Goal: Find specific page/section: Find specific page/section

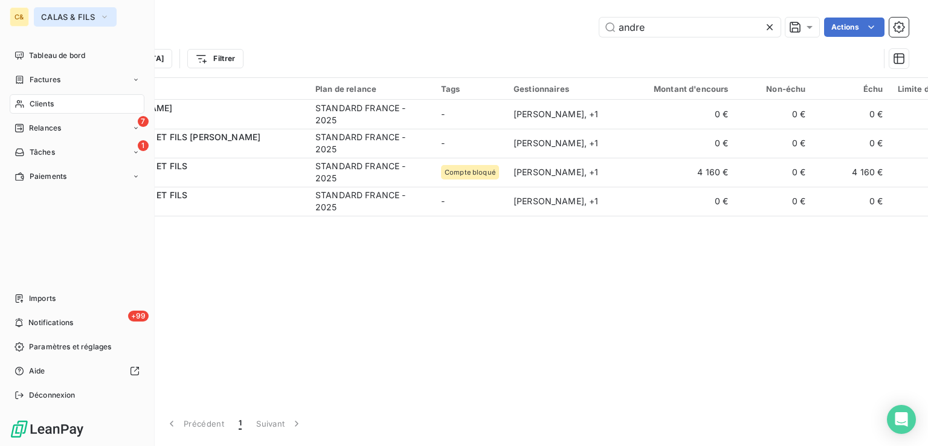
click at [56, 12] on span "CALAS & FILS" at bounding box center [68, 17] width 54 height 10
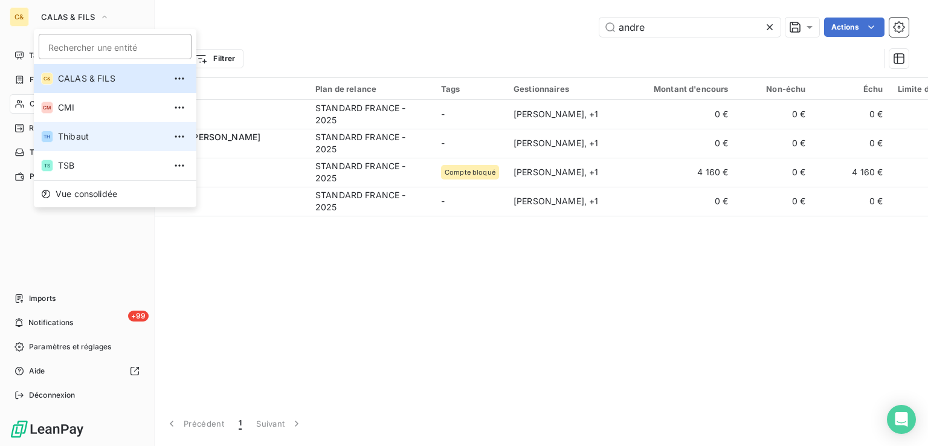
click at [98, 129] on li "TH Thibaut" at bounding box center [115, 136] width 162 height 29
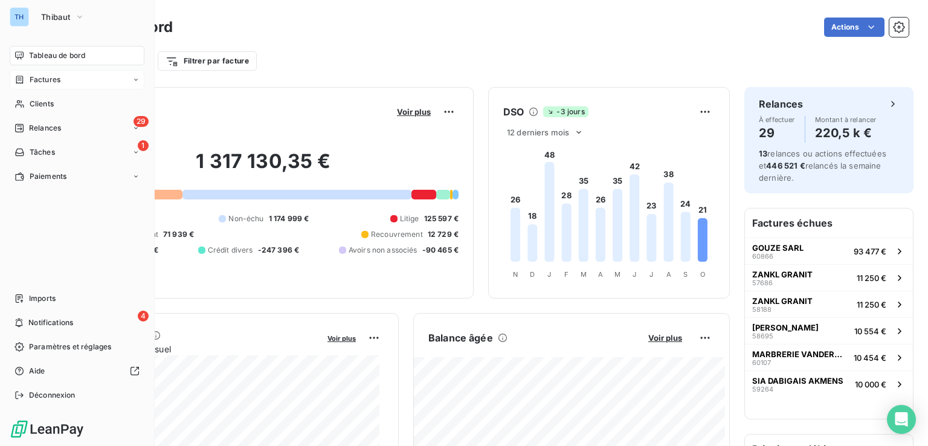
click at [51, 80] on span "Factures" at bounding box center [45, 79] width 31 height 11
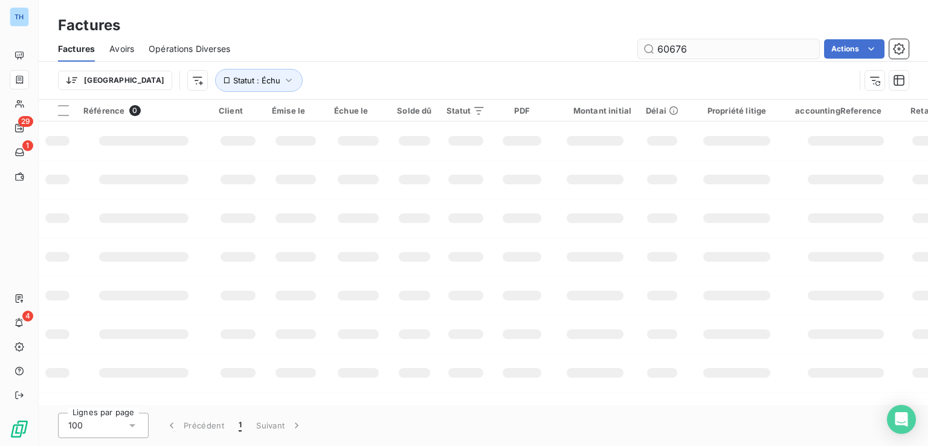
type input "60676"
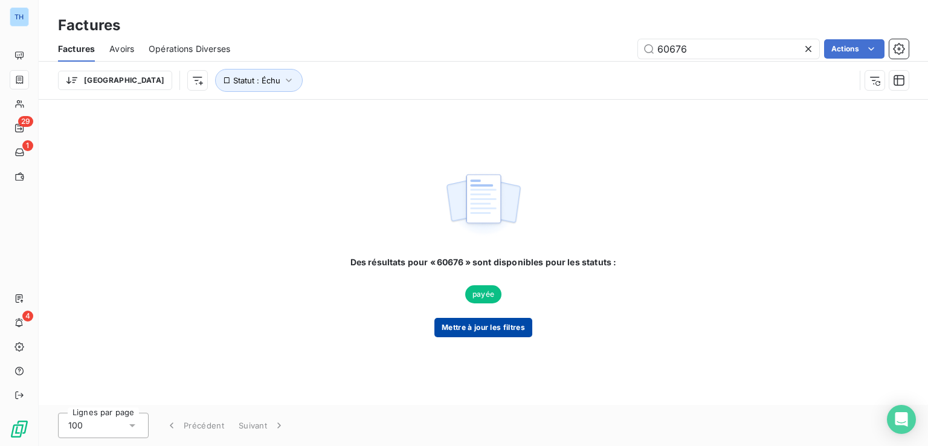
click at [505, 327] on button "Mettre à jour les filtres" at bounding box center [483, 327] width 98 height 19
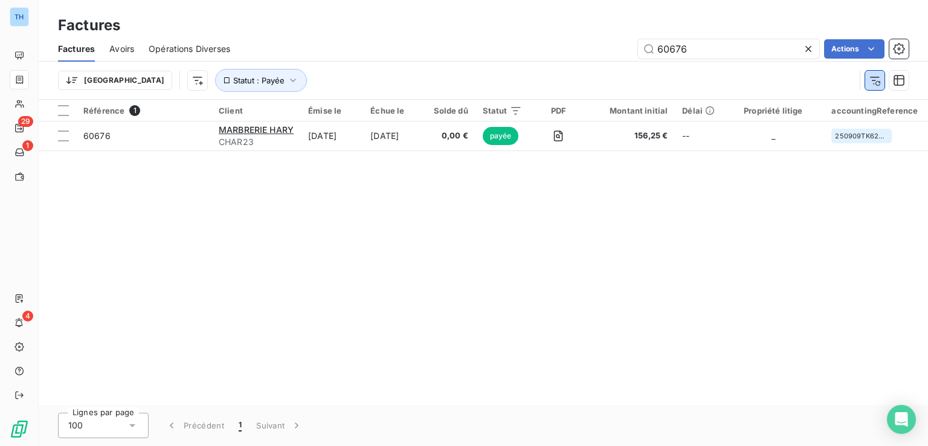
click at [884, 86] on div at bounding box center [884, 80] width 49 height 19
click at [872, 78] on icon "button" at bounding box center [875, 80] width 12 height 12
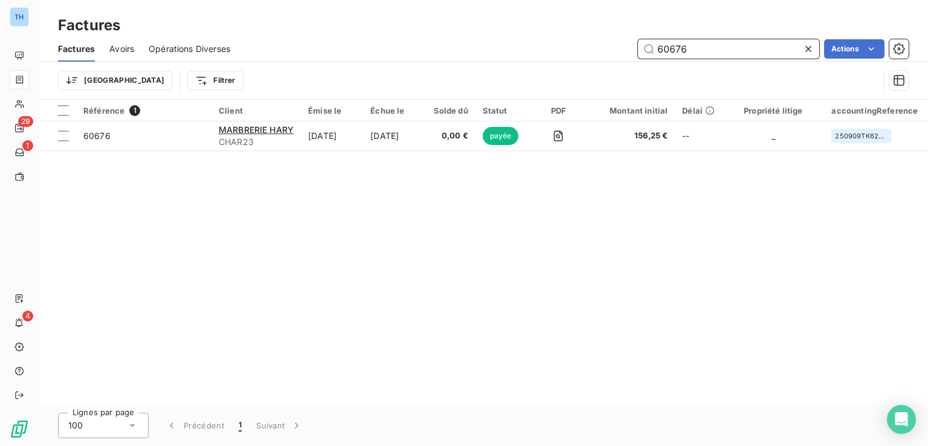
click at [707, 48] on input "60676" at bounding box center [728, 48] width 181 height 19
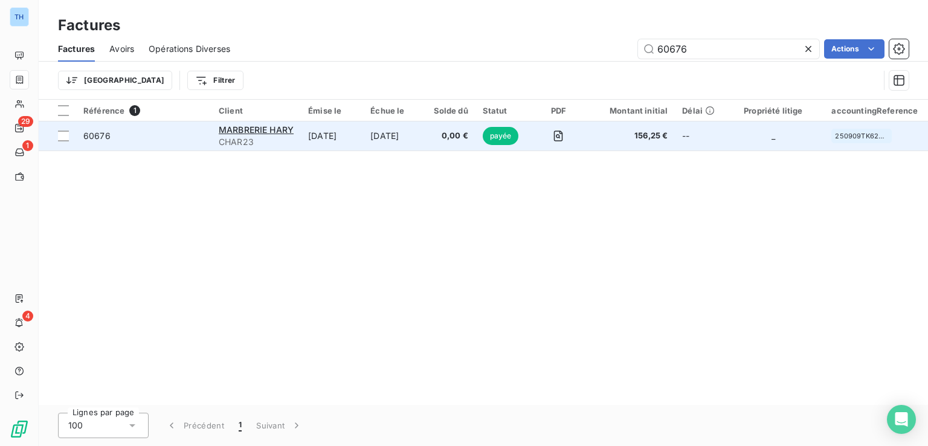
click at [141, 143] on td "60676" at bounding box center [143, 135] width 135 height 29
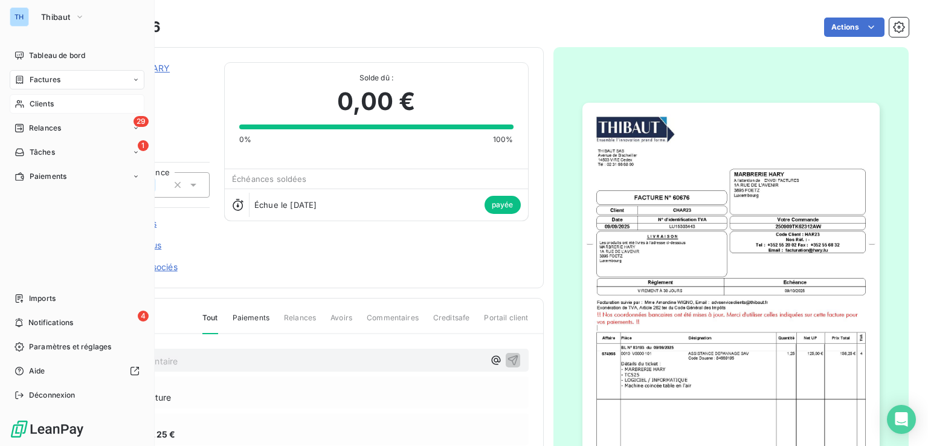
click at [48, 104] on span "Clients" at bounding box center [42, 103] width 24 height 11
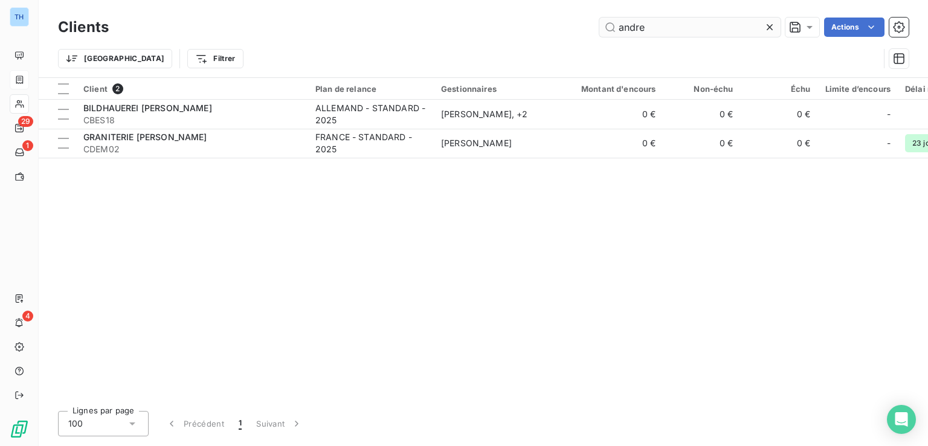
click at [635, 31] on input "andre" at bounding box center [689, 27] width 181 height 19
drag, startPoint x: 625, startPoint y: 35, endPoint x: 551, endPoint y: 36, distance: 74.3
click at [551, 36] on div "andre Actions" at bounding box center [515, 27] width 785 height 19
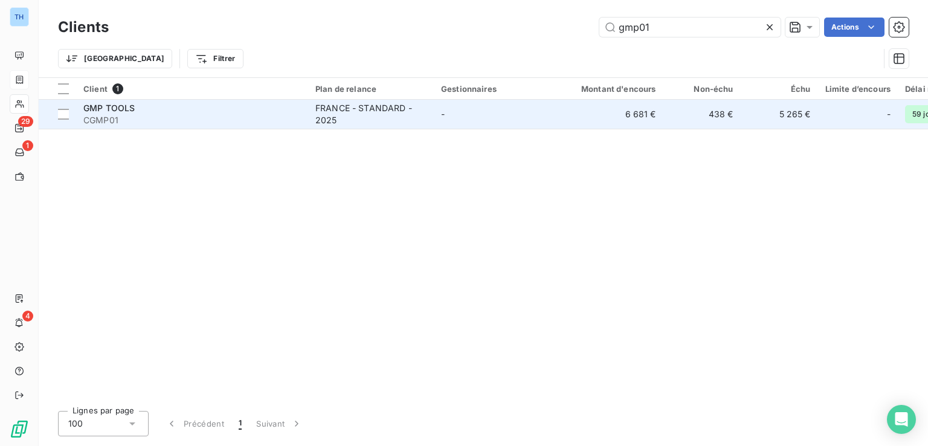
type input "gmp01"
click at [225, 123] on span "CGMP01" at bounding box center [191, 120] width 217 height 12
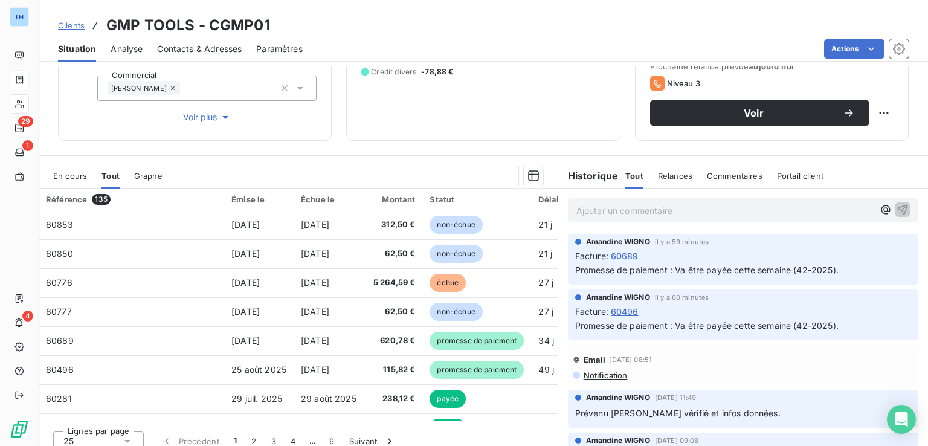
scroll to position [181, 0]
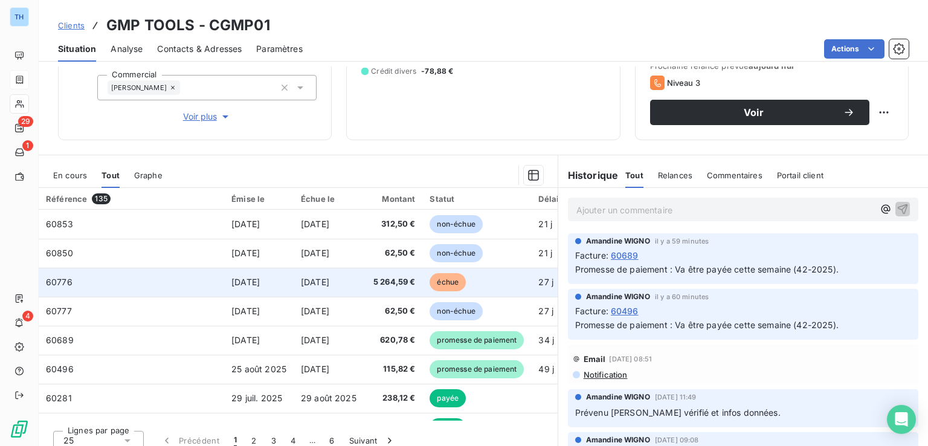
click at [203, 287] on td "60776" at bounding box center [131, 282] width 185 height 29
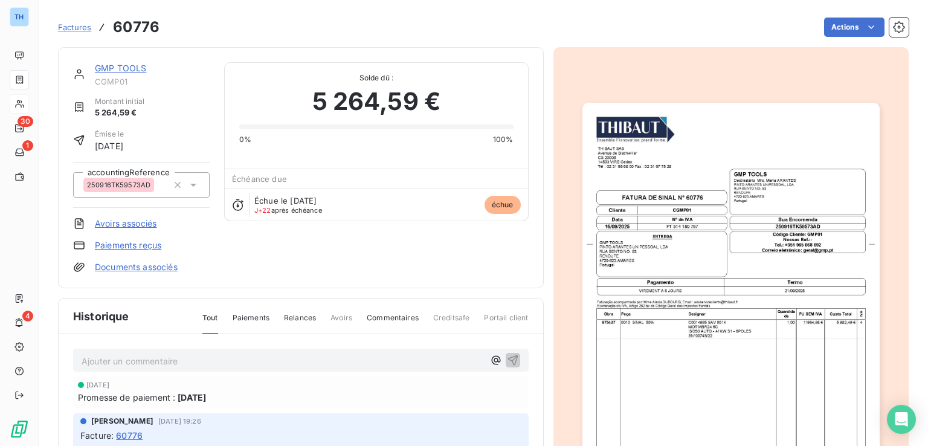
click at [273, 358] on p "Ajouter un commentaire ﻿" at bounding box center [283, 360] width 402 height 15
